Goal: Information Seeking & Learning: Learn about a topic

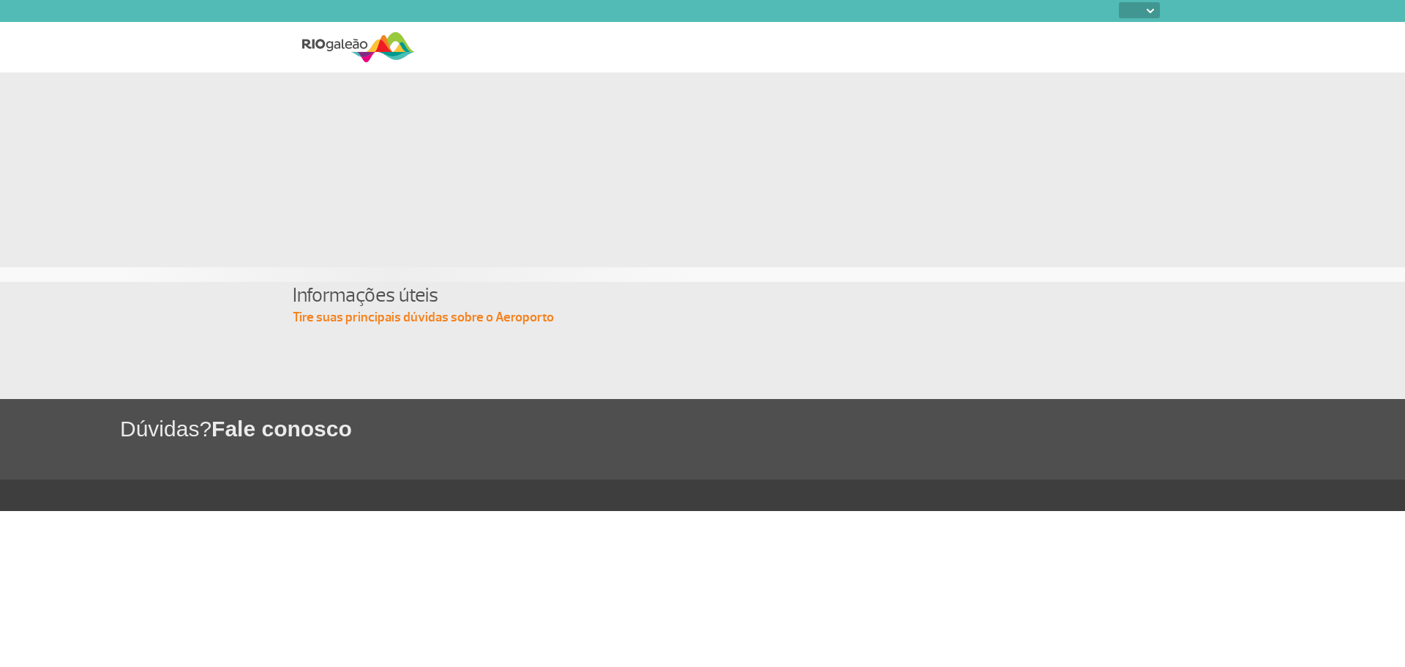
select select
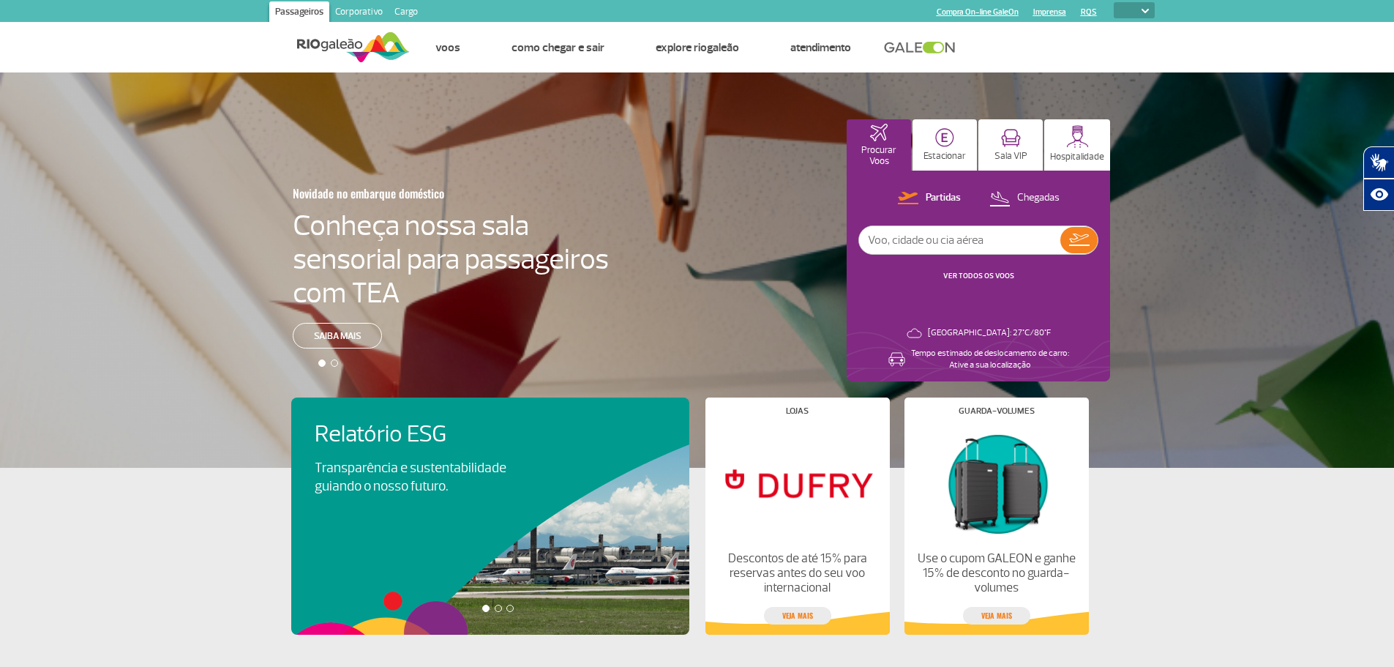
click at [370, 10] on link "Corporativo" at bounding box center [358, 12] width 59 height 23
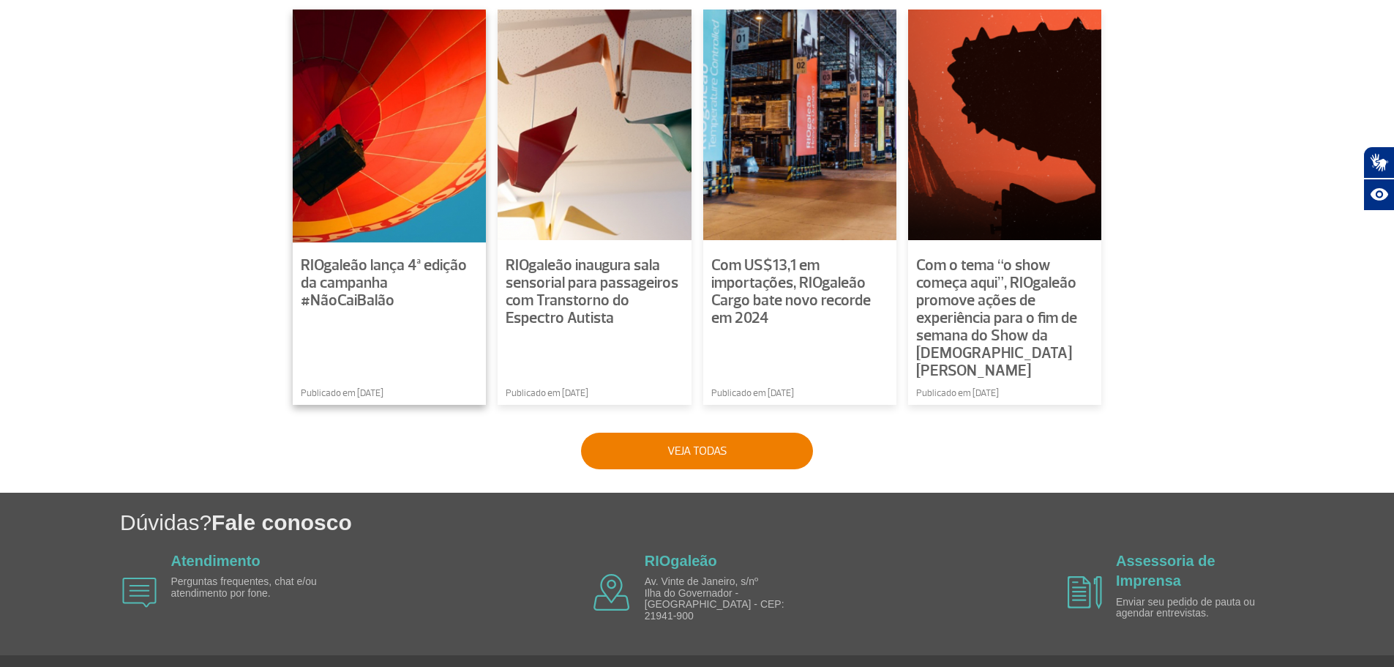
scroll to position [1034, 0]
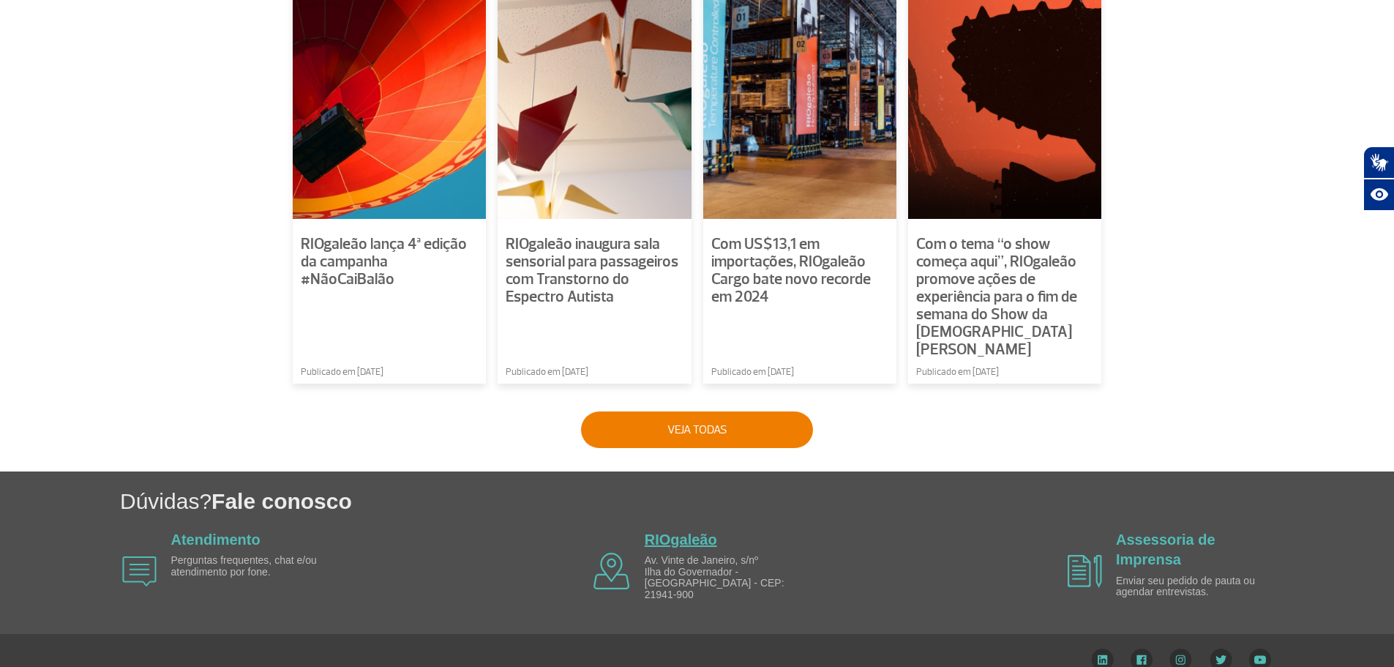
click at [677, 531] on link "RIOgaleão" at bounding box center [681, 539] width 72 height 16
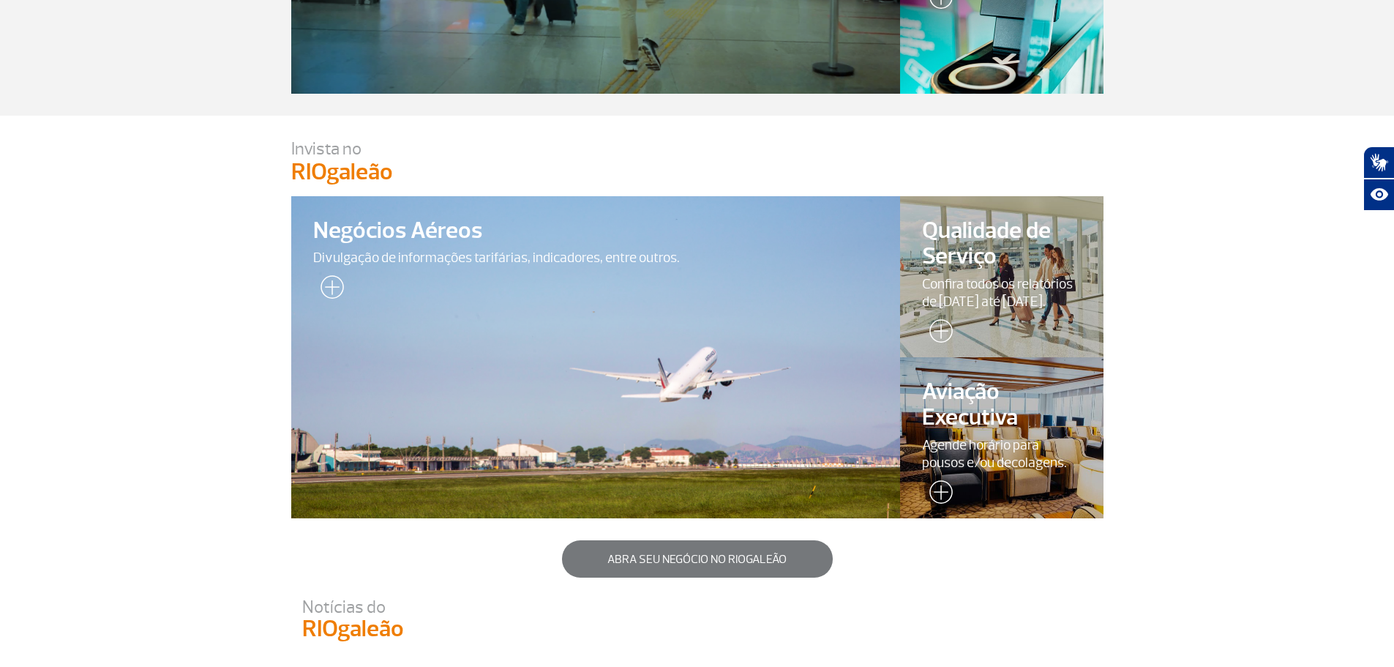
scroll to position [0, 0]
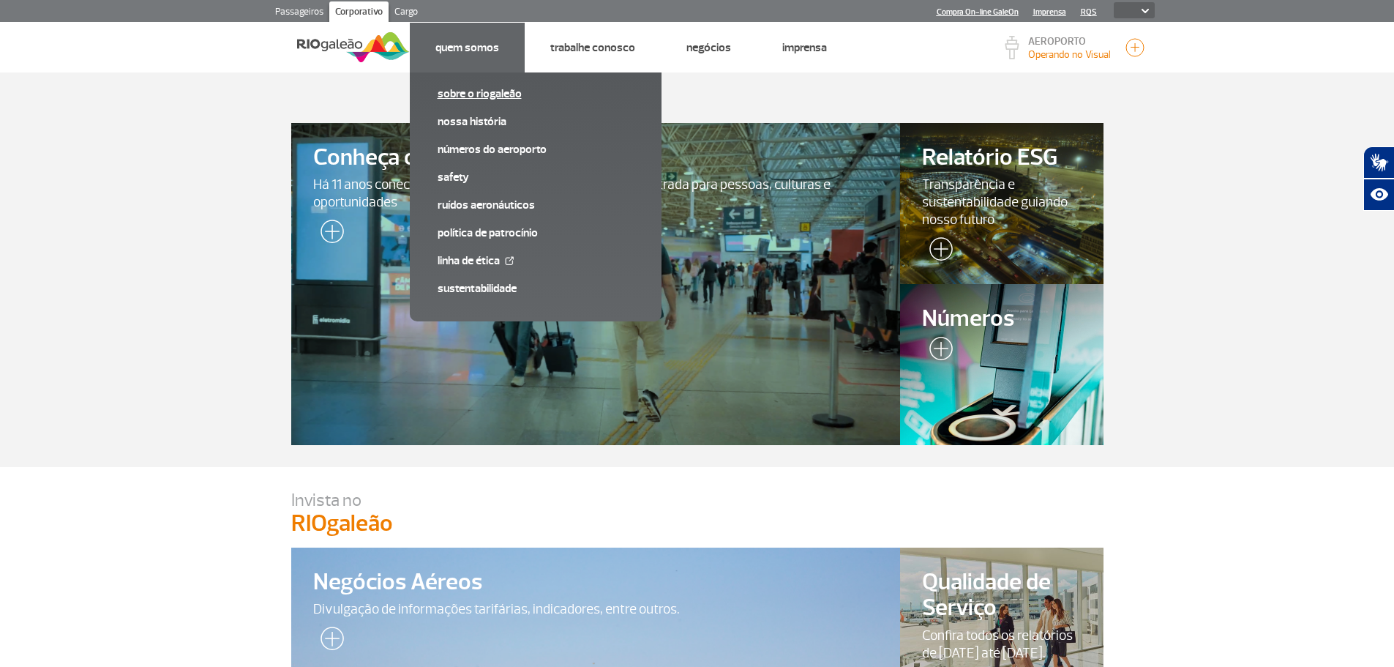
click at [473, 97] on link "Sobre o RIOgaleão" at bounding box center [536, 94] width 196 height 16
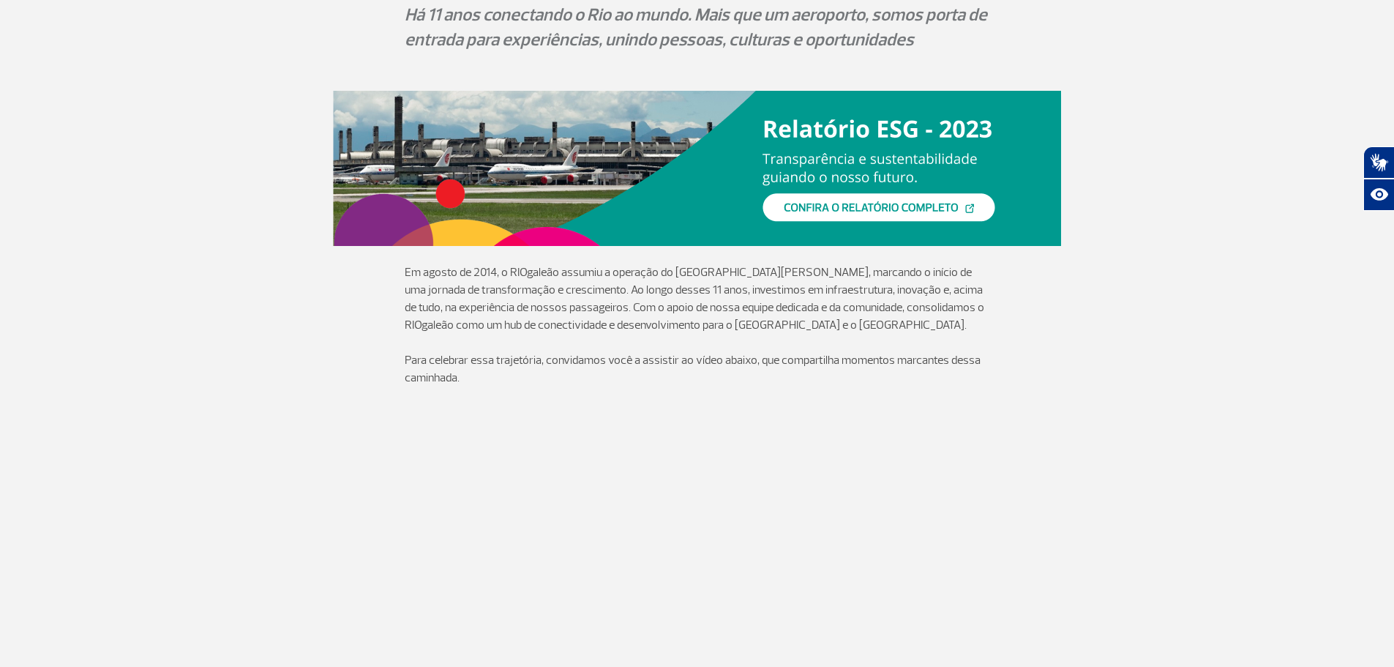
scroll to position [195, 0]
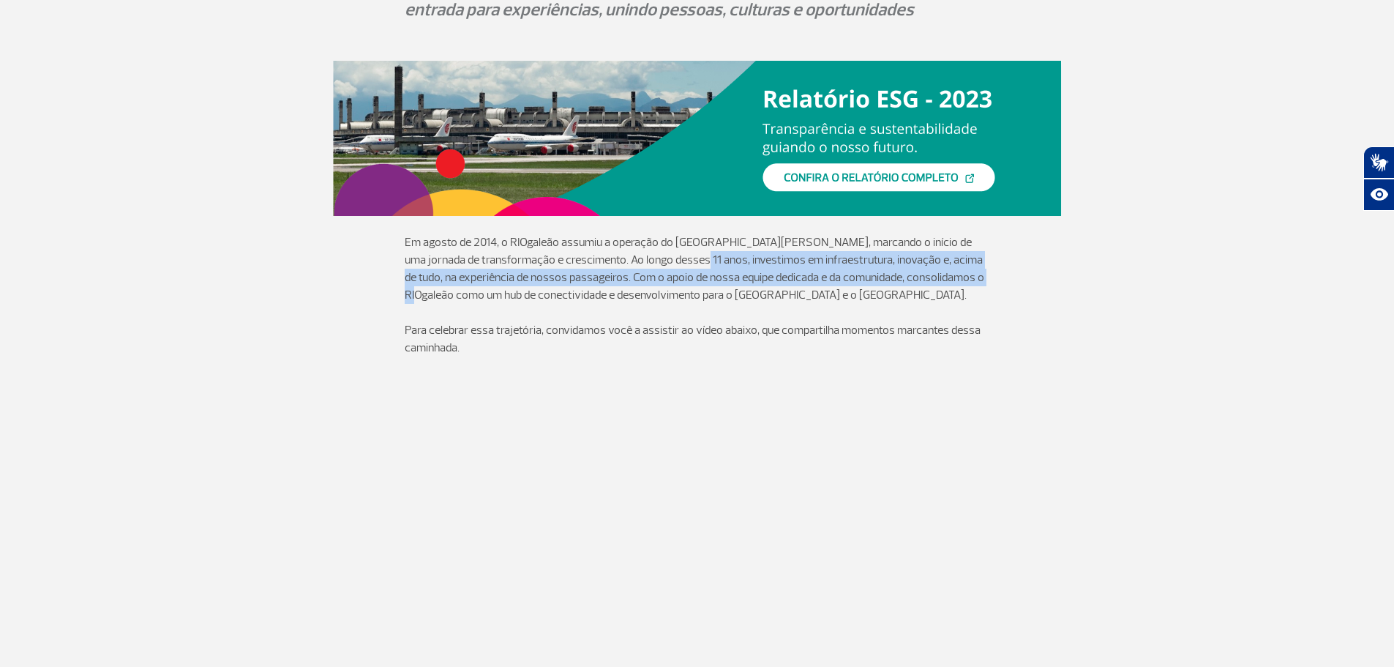
drag, startPoint x: 665, startPoint y: 258, endPoint x: 967, endPoint y: 288, distance: 303.7
click at [969, 285] on p "Em agosto de 2014, o RIOgaleão assumiu a operação do [GEOGRAPHIC_DATA][PERSON_N…" at bounding box center [697, 268] width 585 height 70
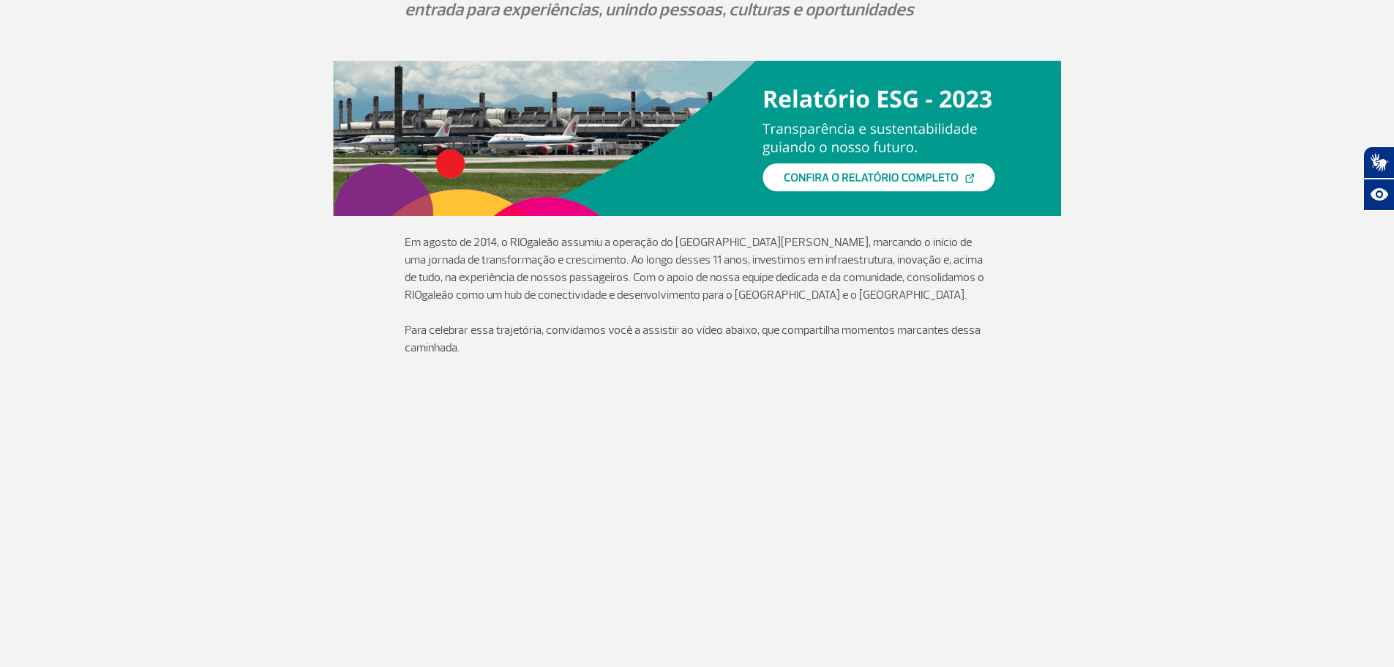
click at [941, 301] on p "Em agosto de 2014, o RIOgaleão assumiu a operação do [GEOGRAPHIC_DATA][PERSON_N…" at bounding box center [697, 268] width 585 height 70
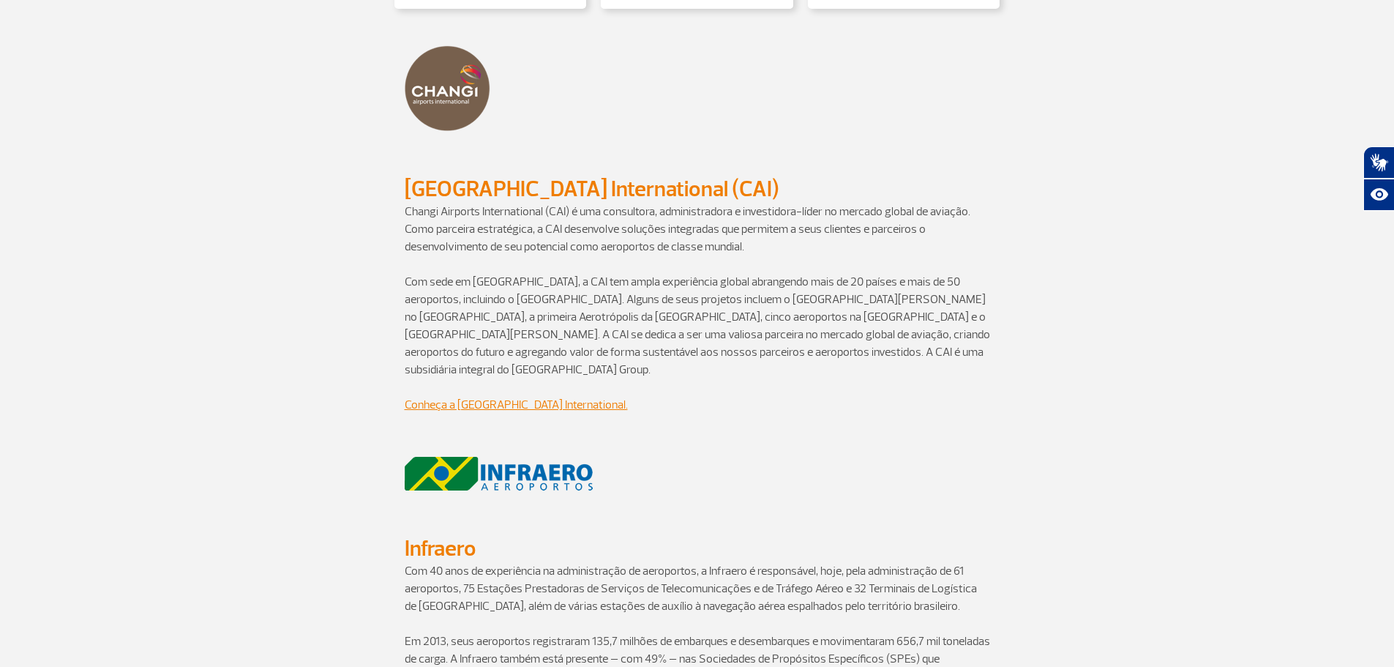
scroll to position [1171, 0]
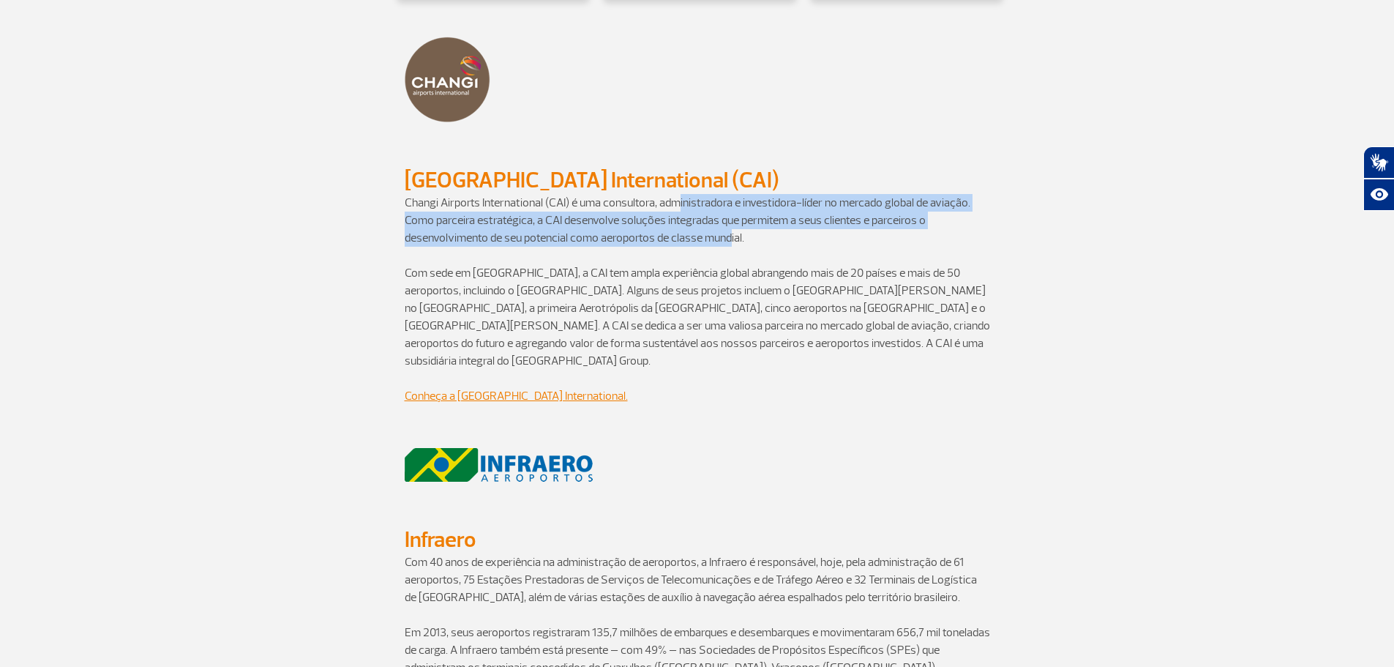
drag, startPoint x: 675, startPoint y: 192, endPoint x: 733, endPoint y: 228, distance: 68.4
click at [733, 228] on p "Changi Airports International (CAI) é uma consultora, administradora e investid…" at bounding box center [697, 220] width 585 height 53
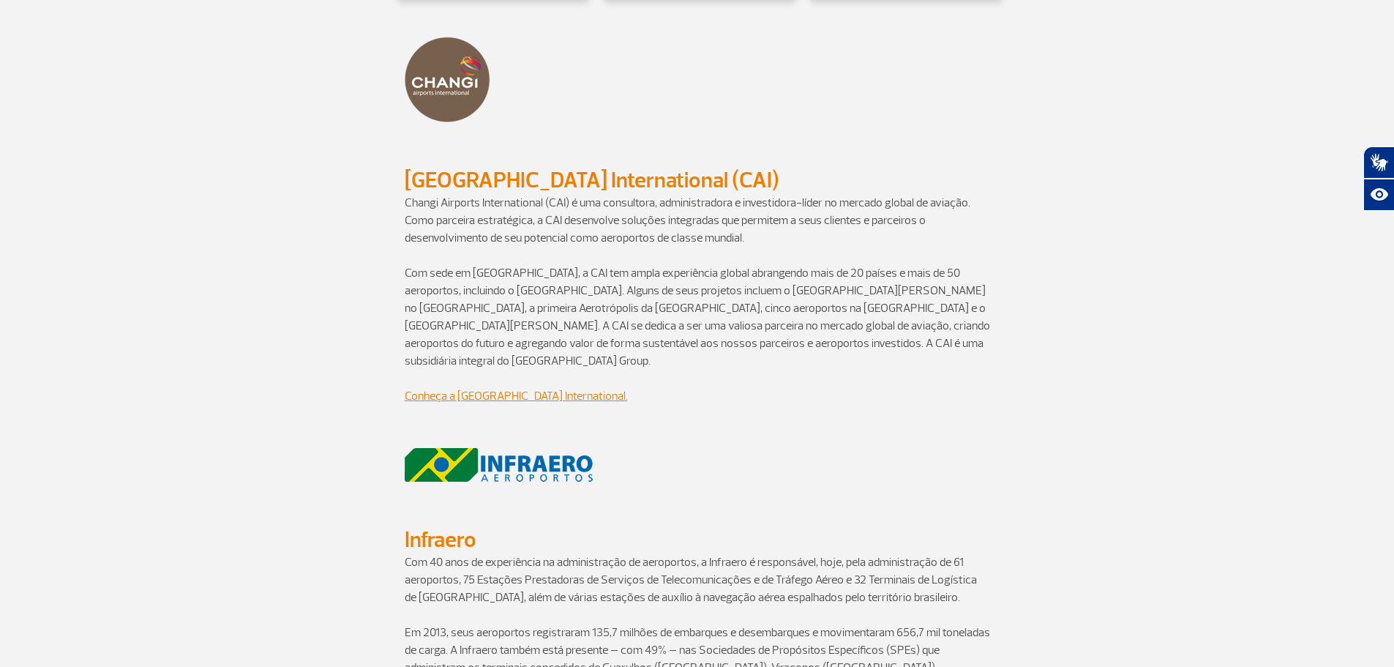
click at [684, 266] on p "Com sede em [GEOGRAPHIC_DATA], a CAI tem ampla experiência global abrangendo ma…" at bounding box center [697, 316] width 585 height 105
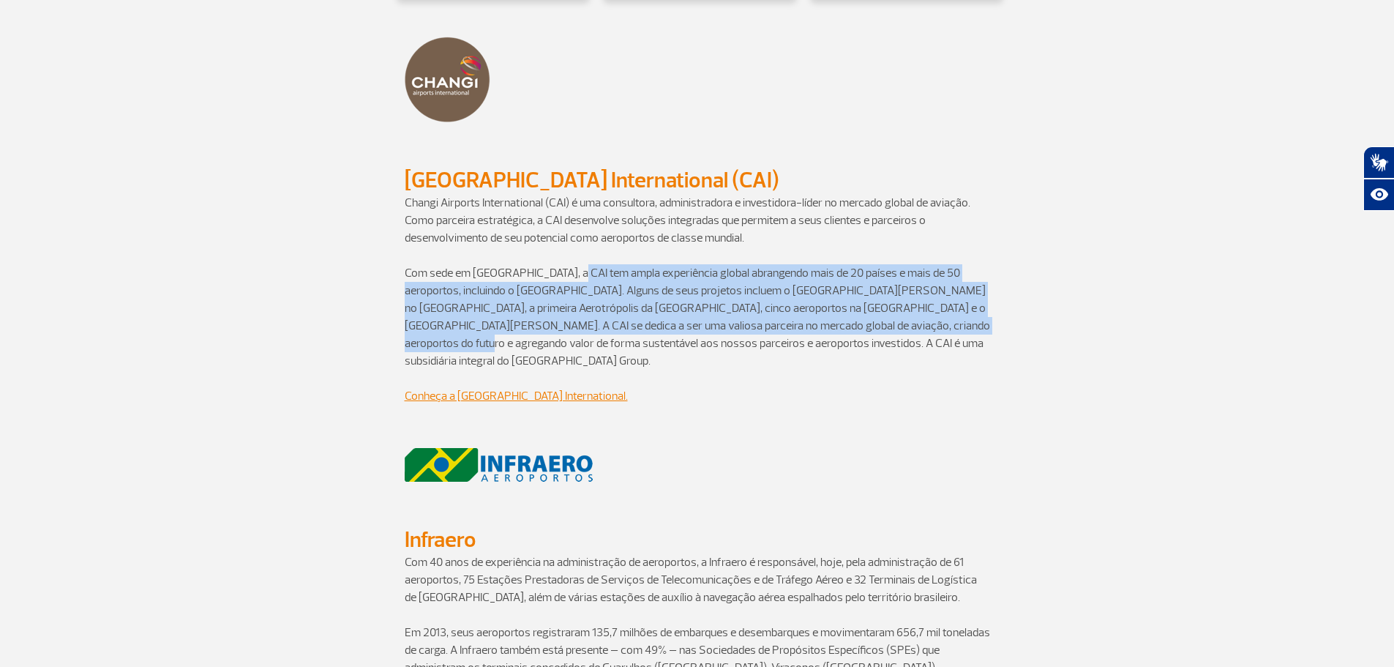
drag, startPoint x: 571, startPoint y: 258, endPoint x: 928, endPoint y: 304, distance: 359.4
click at [928, 304] on p "Com sede em [GEOGRAPHIC_DATA], a CAI tem ampla experiência global abrangendo ma…" at bounding box center [697, 316] width 585 height 105
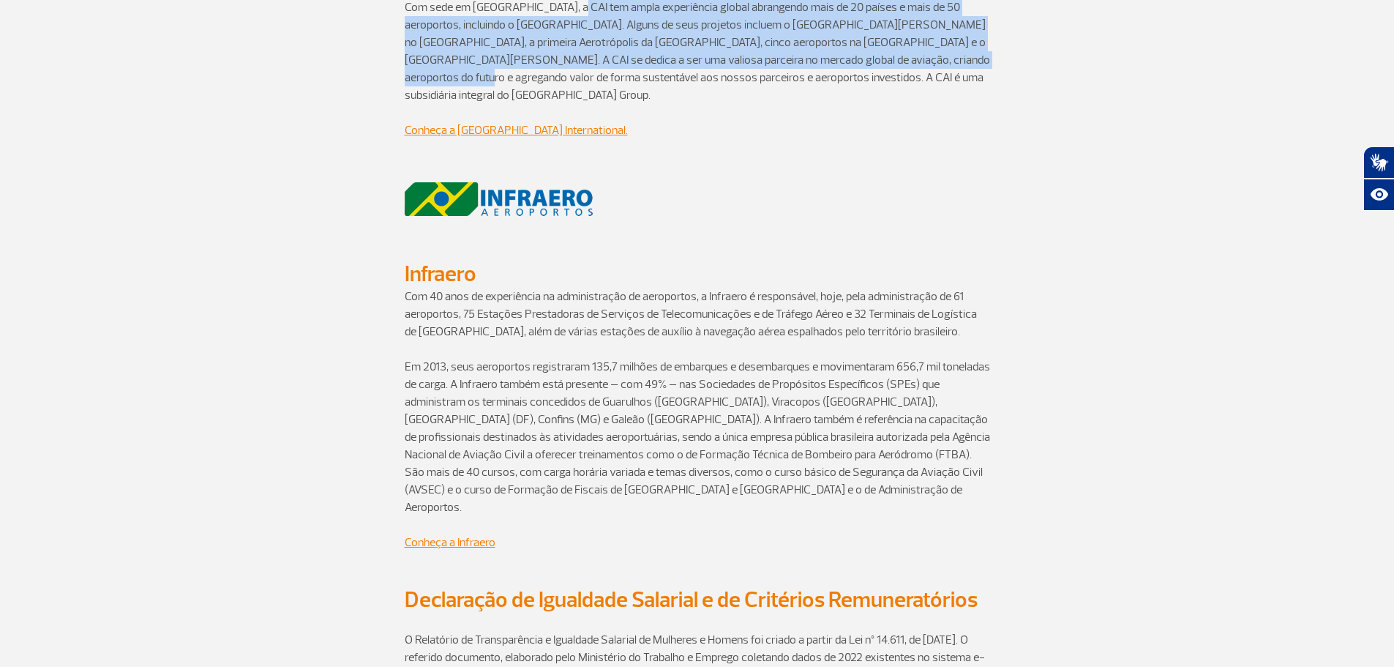
scroll to position [1463, 0]
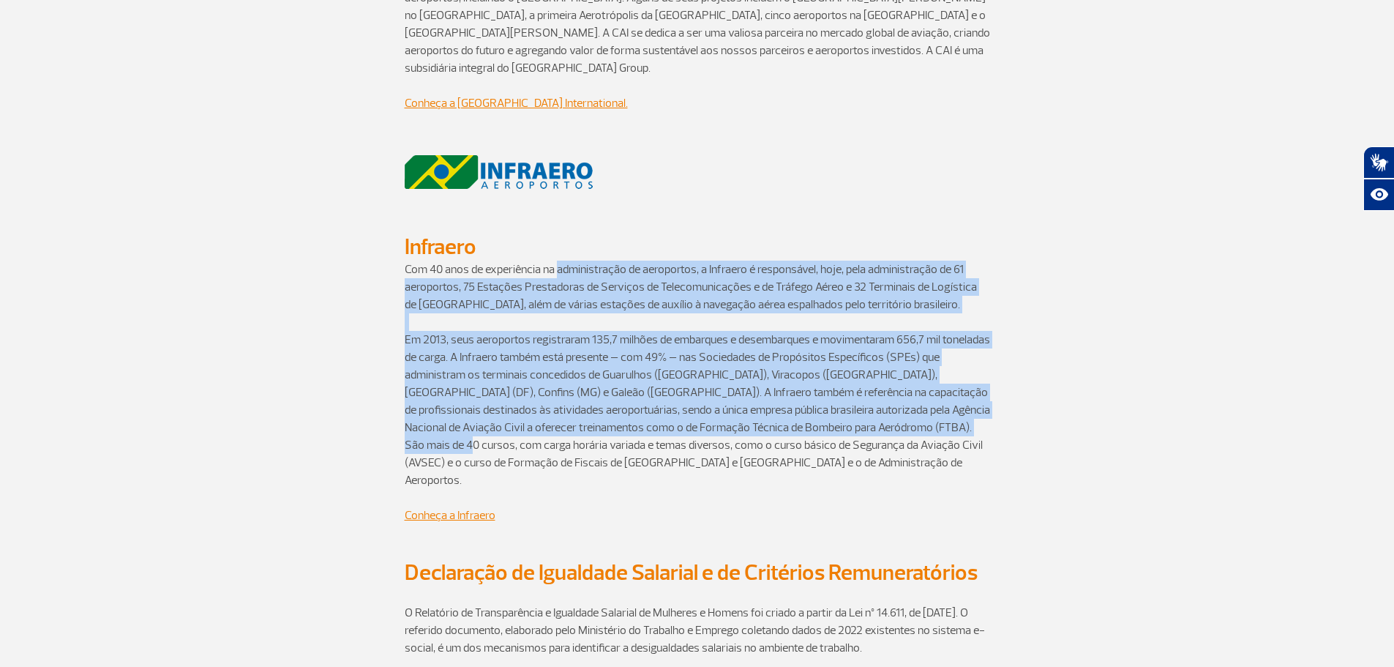
drag, startPoint x: 672, startPoint y: 261, endPoint x: 940, endPoint y: 420, distance: 311.3
click at [953, 410] on div "Com 40 anos de experiência na administração de aeroportos, a Infraero é respons…" at bounding box center [697, 409] width 585 height 299
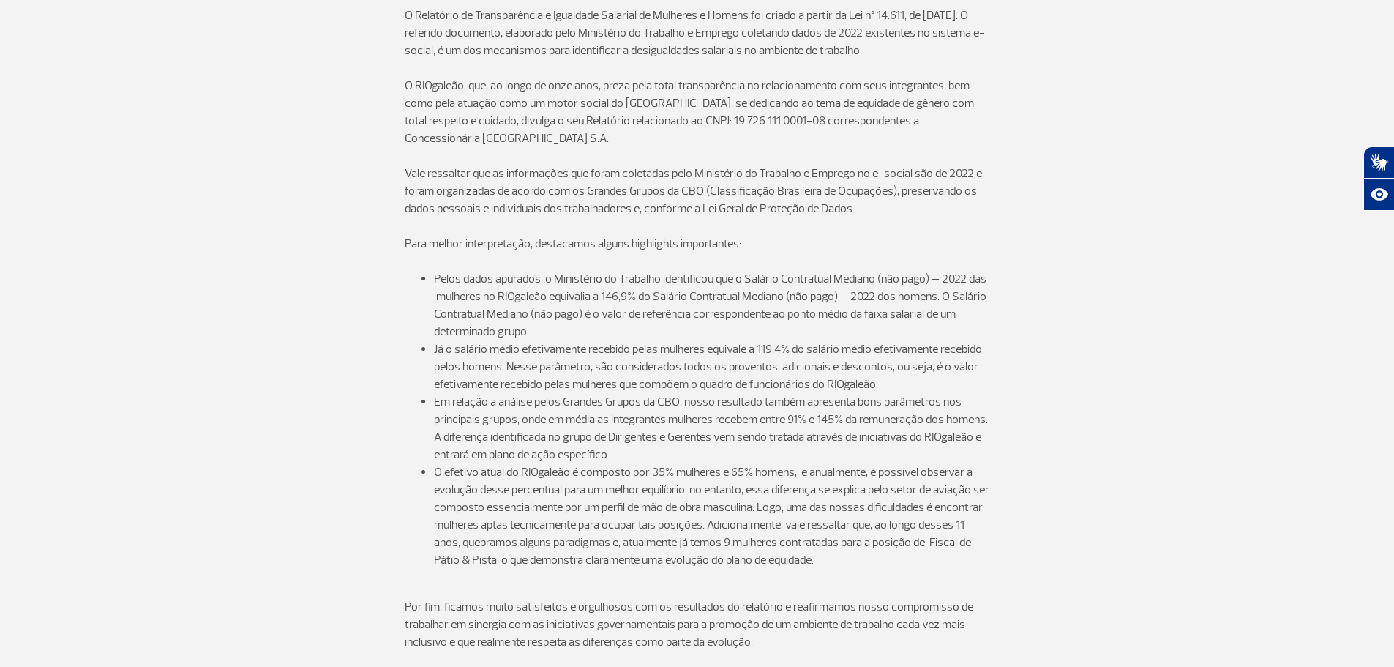
scroll to position [1910, 0]
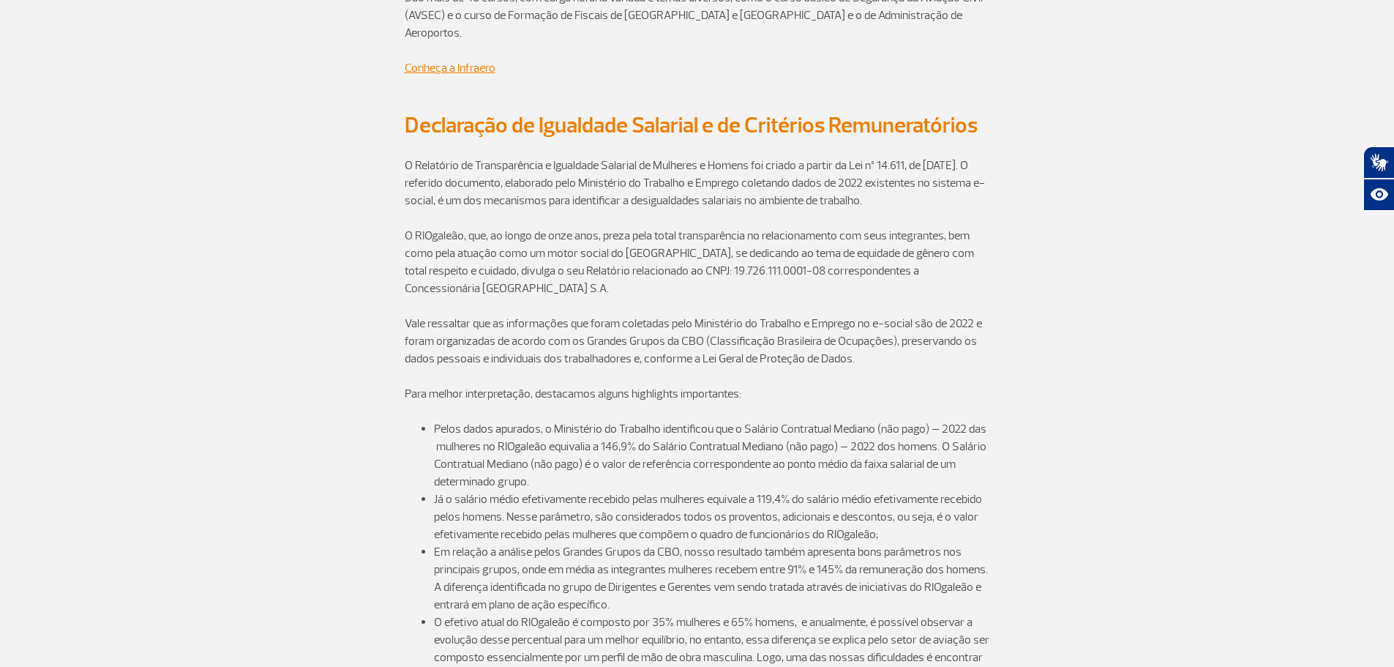
drag, startPoint x: 753, startPoint y: 314, endPoint x: 689, endPoint y: 303, distance: 64.6
click at [697, 315] on p "Vale ressaltar que as informações que foram coletadas pelo Ministério do Trabal…" at bounding box center [697, 341] width 585 height 53
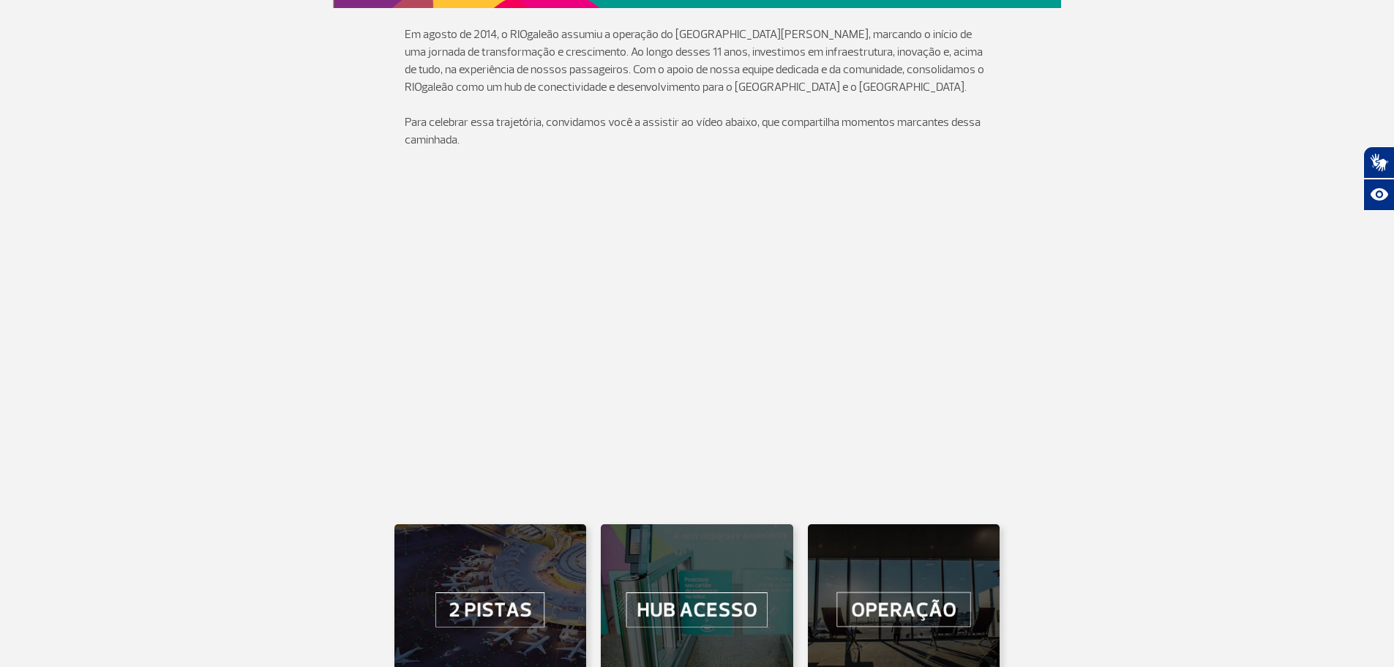
scroll to position [0, 0]
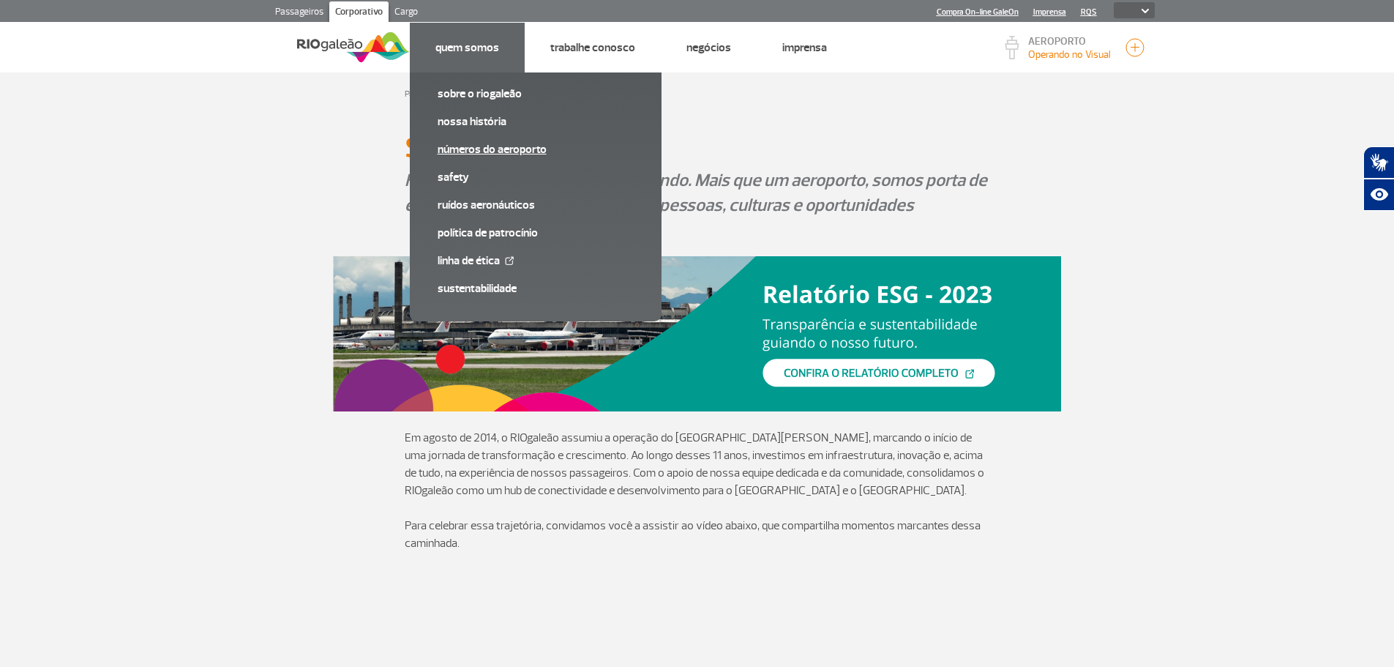
click at [487, 151] on link "Números do Aeroporto" at bounding box center [536, 149] width 196 height 16
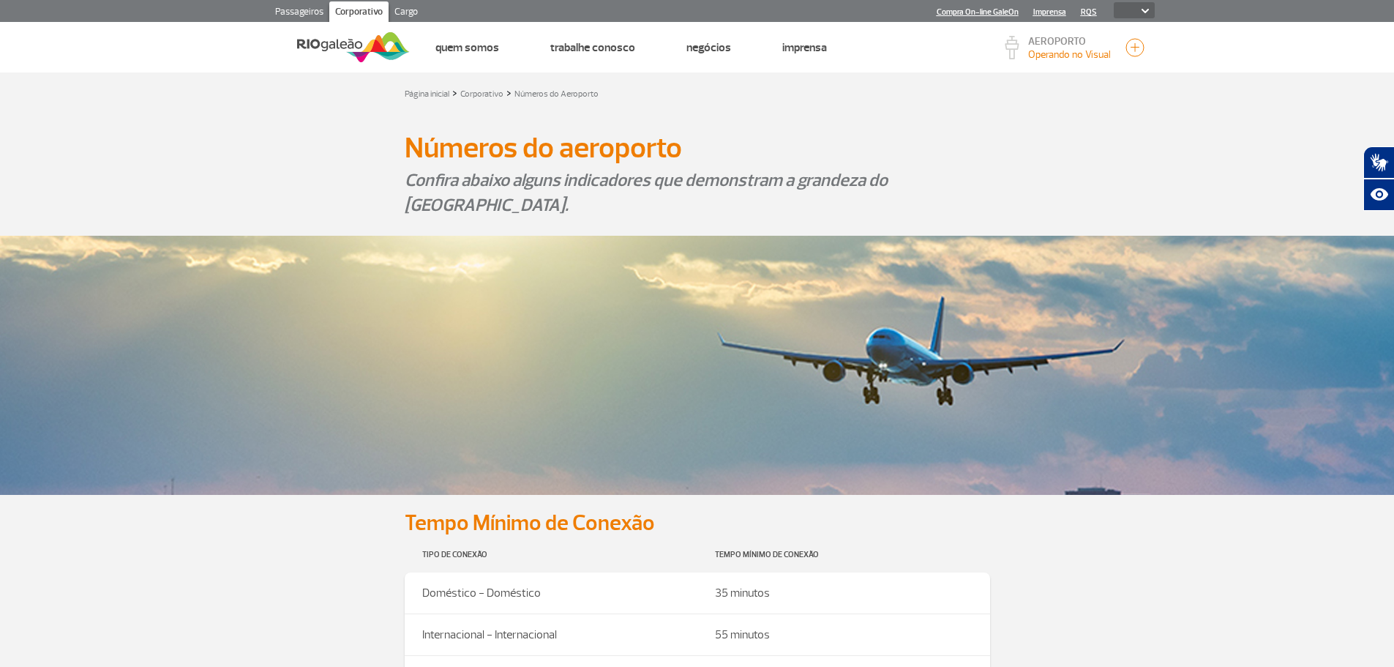
click at [1077, 54] on p "Operando no Visual" at bounding box center [1069, 54] width 83 height 15
click at [1127, 50] on button "button" at bounding box center [1135, 48] width 22 height 22
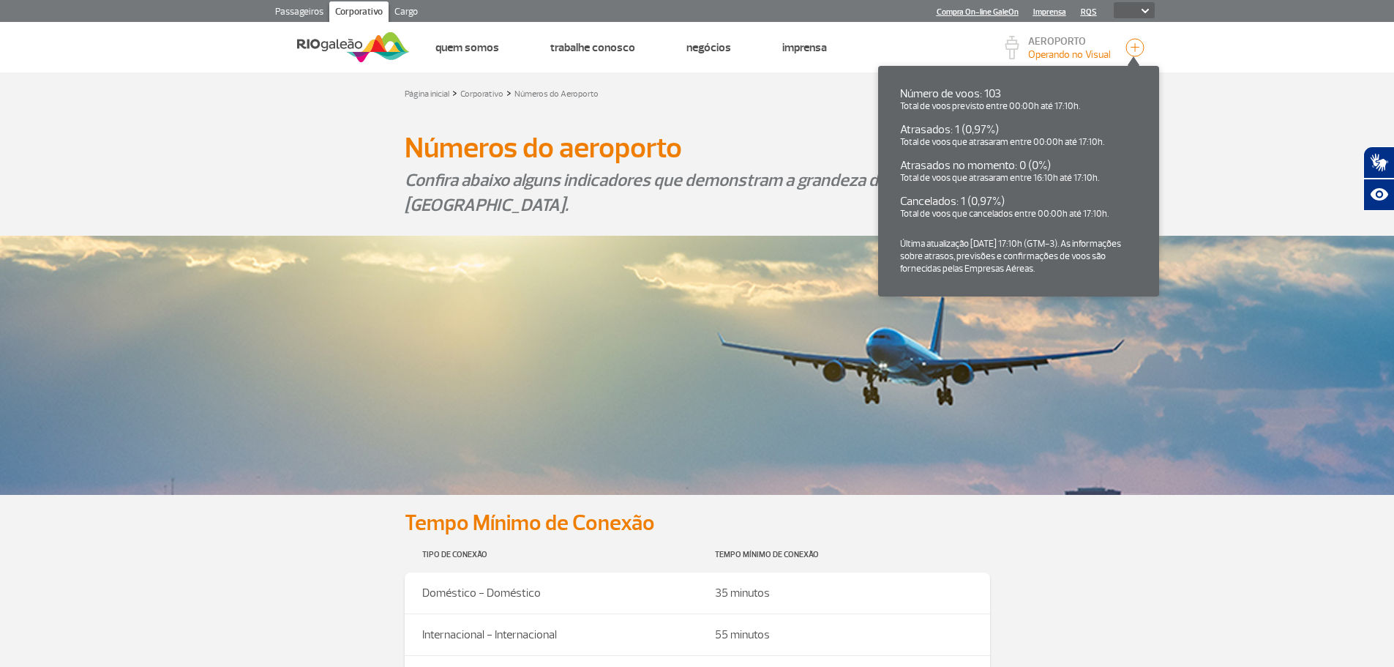
click at [1213, 121] on section at bounding box center [697, 120] width 1394 height 15
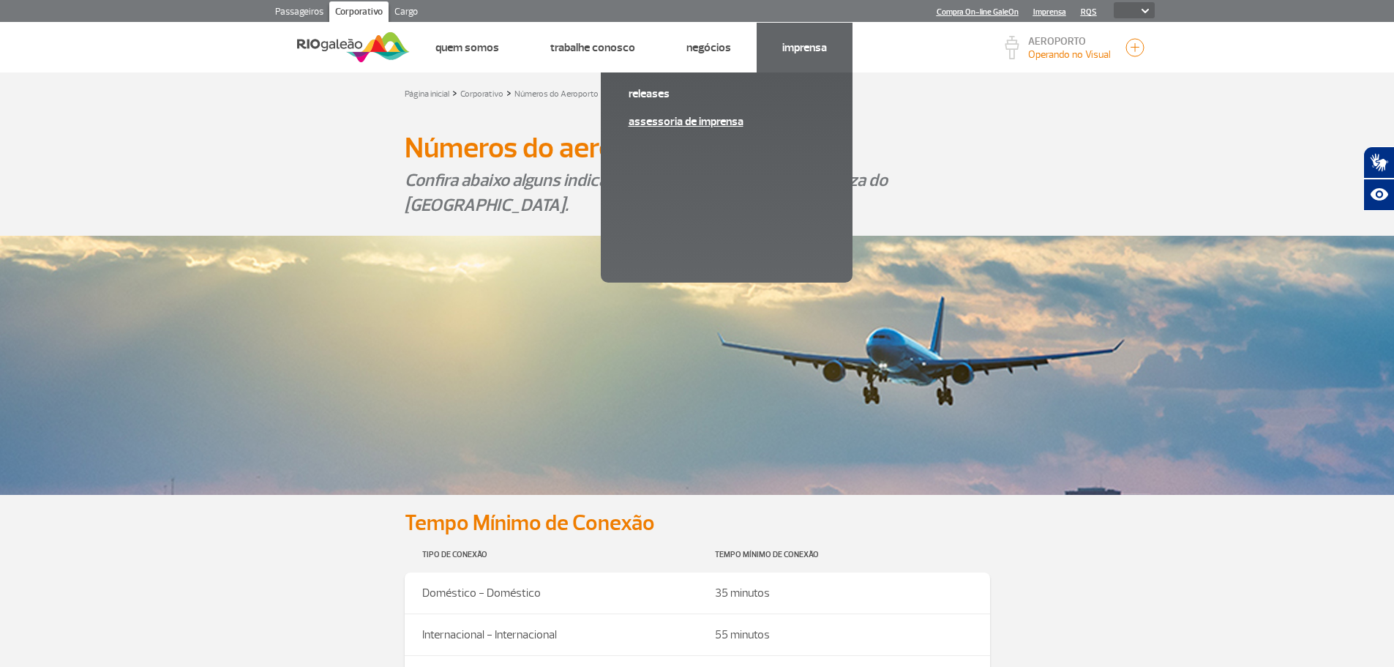
click at [688, 119] on link "Assessoria de Imprensa" at bounding box center [727, 121] width 196 height 16
